Goal: Information Seeking & Learning: Learn about a topic

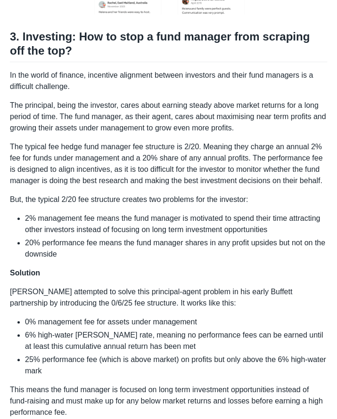
scroll to position [1109, 0]
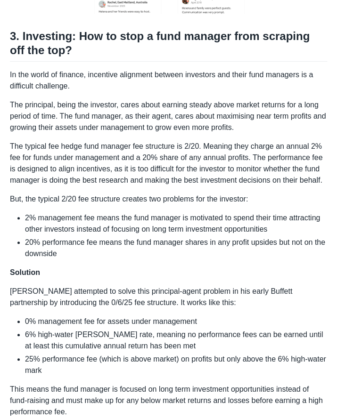
click at [155, 141] on p "The typical fee hedge fund manager fee structure is 2/20. Meaning they charge a…" at bounding box center [168, 163] width 317 height 45
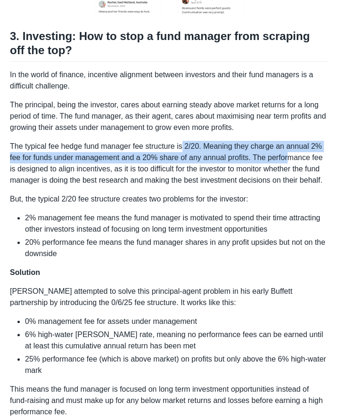
drag, startPoint x: 181, startPoint y: 144, endPoint x: 288, endPoint y: 158, distance: 107.3
click at [288, 158] on p "The typical fee hedge fund manager fee structure is 2/20. Meaning they charge a…" at bounding box center [168, 163] width 317 height 45
click at [224, 146] on p "The typical fee hedge fund manager fee structure is 2/20. Meaning they charge a…" at bounding box center [168, 163] width 317 height 45
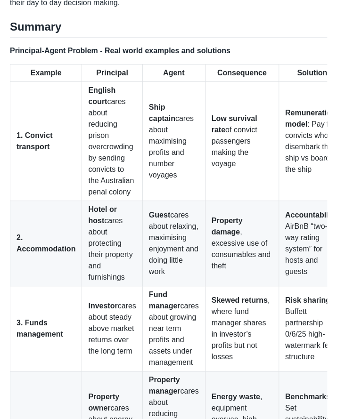
scroll to position [1923, 0]
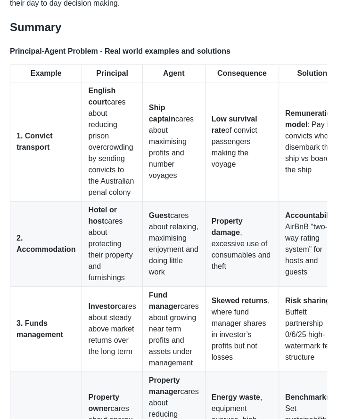
click at [107, 98] on td "English court cares about reducing prison overcrowding by sending convicts to t…" at bounding box center [112, 141] width 60 height 119
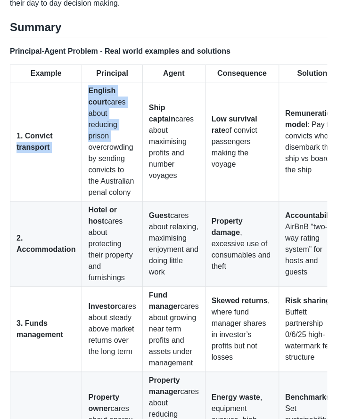
drag, startPoint x: 79, startPoint y: 85, endPoint x: 119, endPoint y: 128, distance: 59.0
click at [119, 128] on tr "1. Convict transport English court cares about reducing prison overcrowding by …" at bounding box center [177, 141] width 335 height 119
click at [119, 128] on td "English court cares about reducing prison overcrowding by sending convicts to t…" at bounding box center [112, 141] width 60 height 119
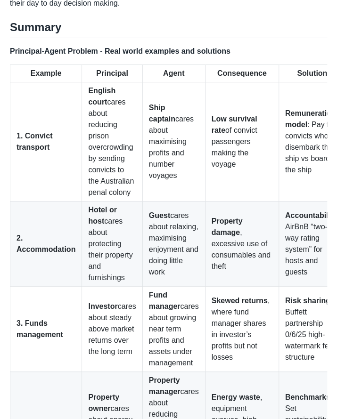
click at [139, 172] on td "English court cares about reducing prison overcrowding by sending convicts to t…" at bounding box center [112, 141] width 60 height 119
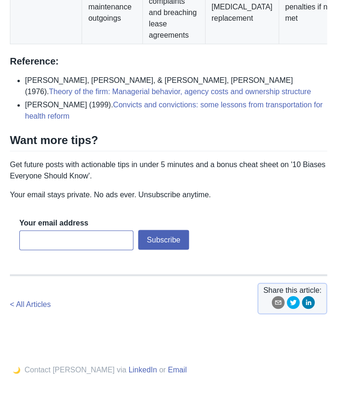
scroll to position [2369, 0]
